Goal: Information Seeking & Learning: Learn about a topic

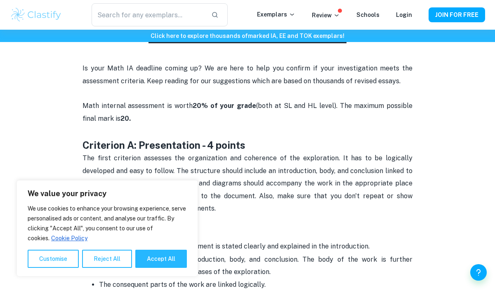
scroll to position [306, 0]
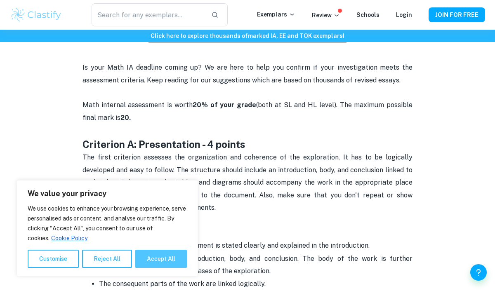
click at [151, 254] on button "Accept All" at bounding box center [161, 259] width 52 height 18
checkbox input "true"
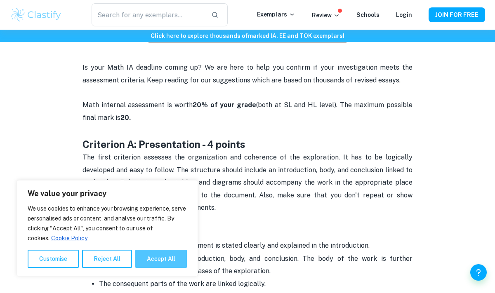
checkbox input "true"
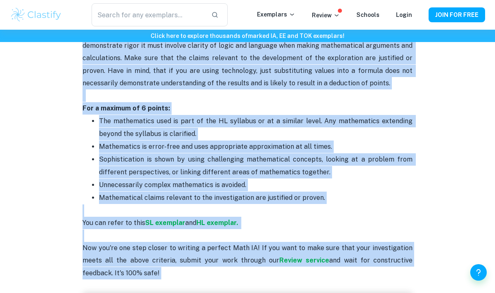
scroll to position [1754, 0]
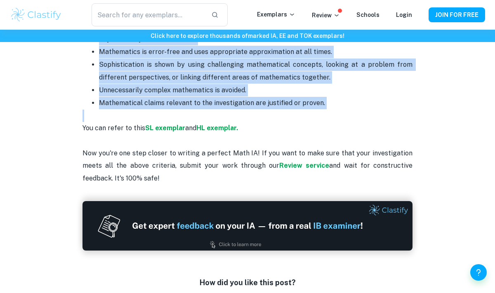
drag, startPoint x: 92, startPoint y: 148, endPoint x: 330, endPoint y: 103, distance: 241.6
copy div "Lore IP DO Sitametc adi Elitseddo Ei temp Inci UT laboreet dolore ma? Al eni ad…"
